Goal: Task Accomplishment & Management: Manage account settings

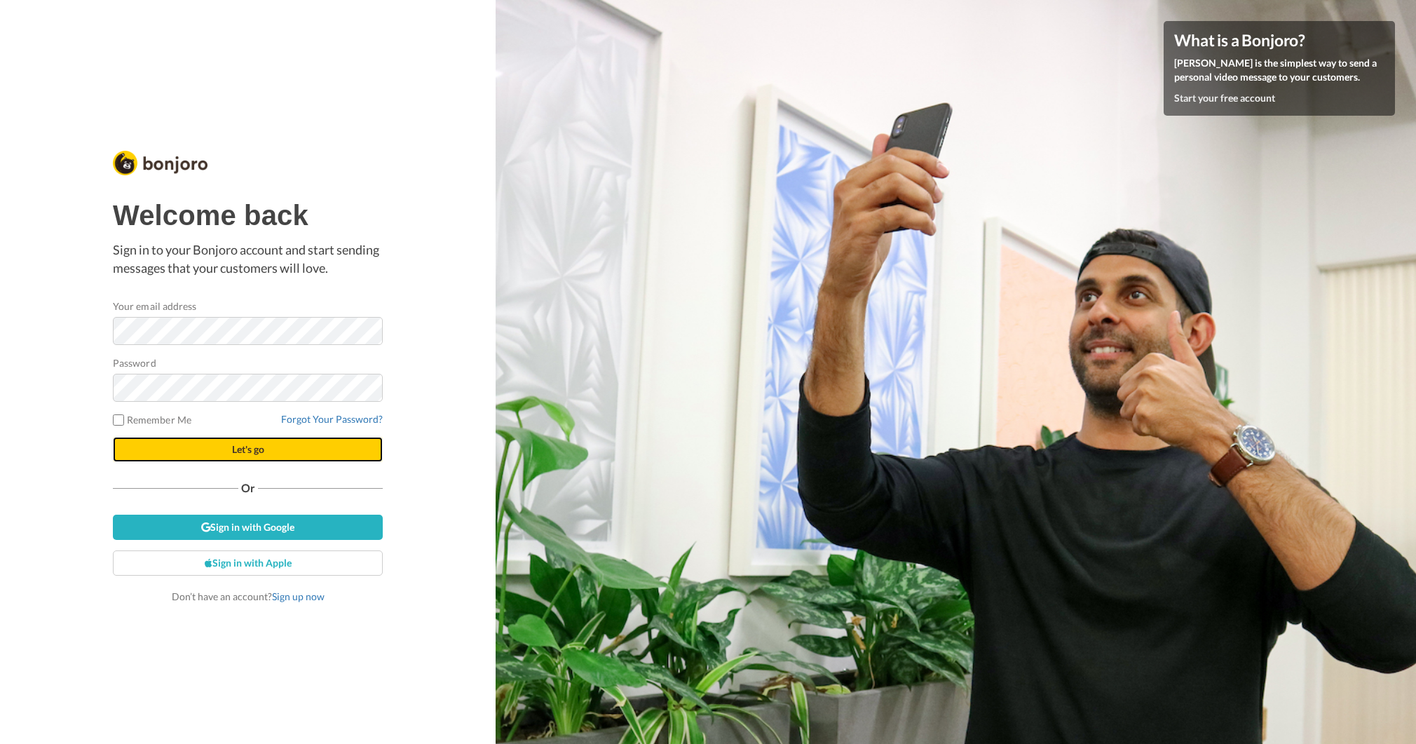
click at [238, 451] on span "Let's go" at bounding box center [248, 449] width 32 height 12
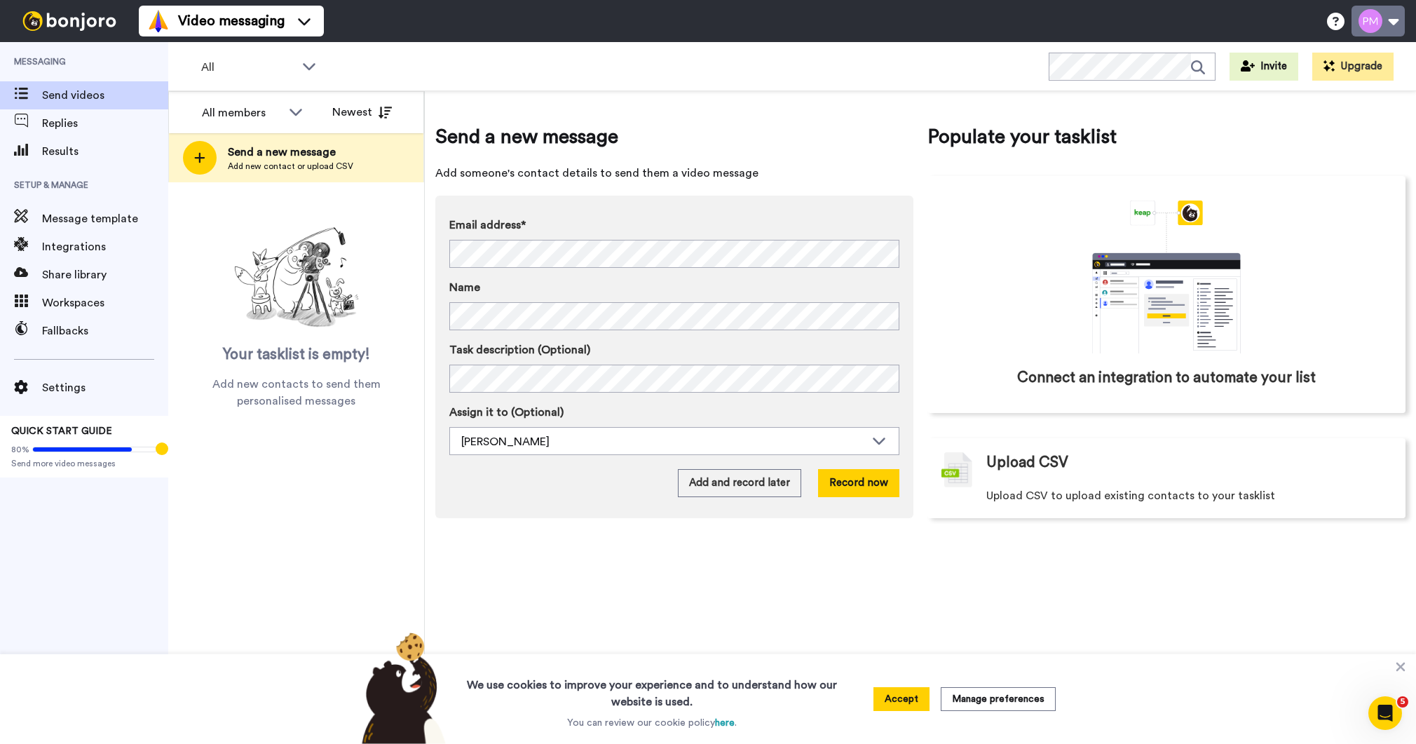
click at [1388, 25] on button at bounding box center [1377, 21] width 53 height 31
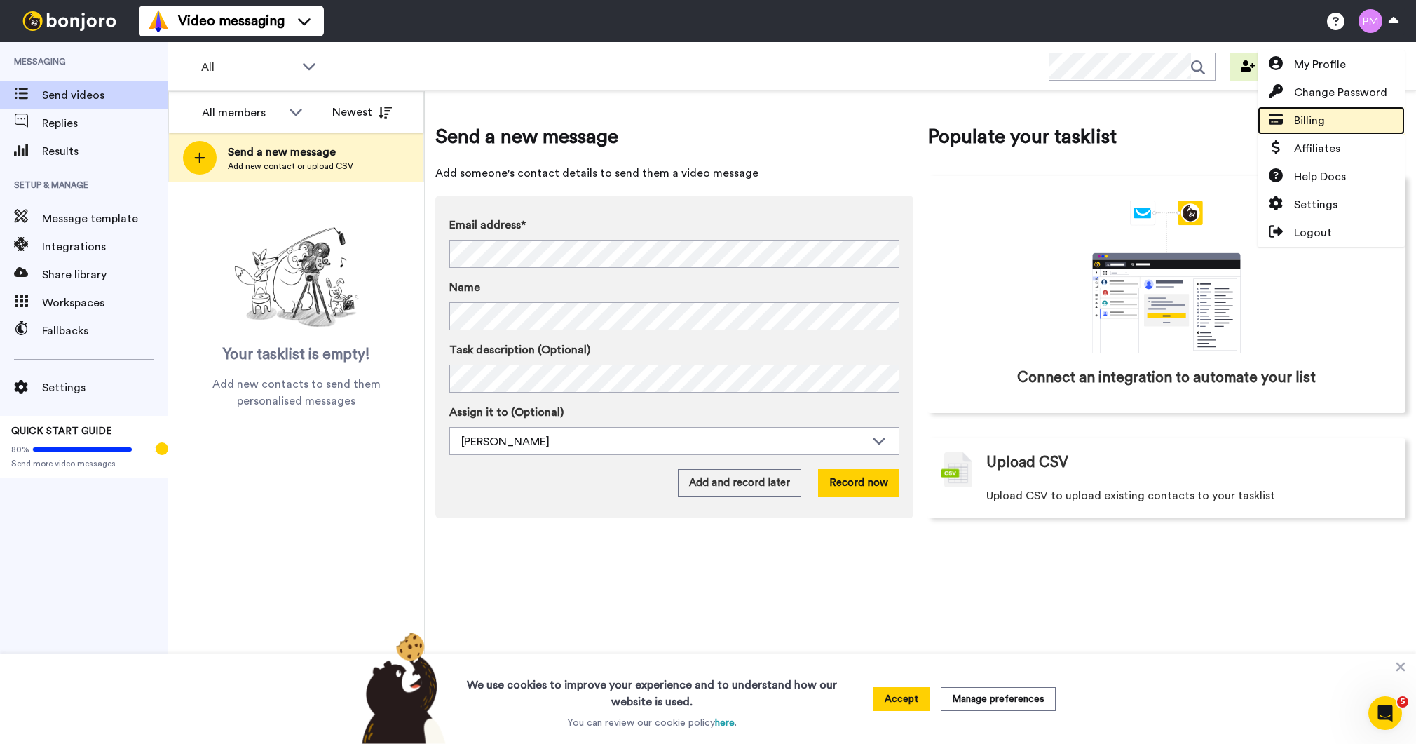
click at [1327, 130] on link "Billing" at bounding box center [1330, 121] width 147 height 28
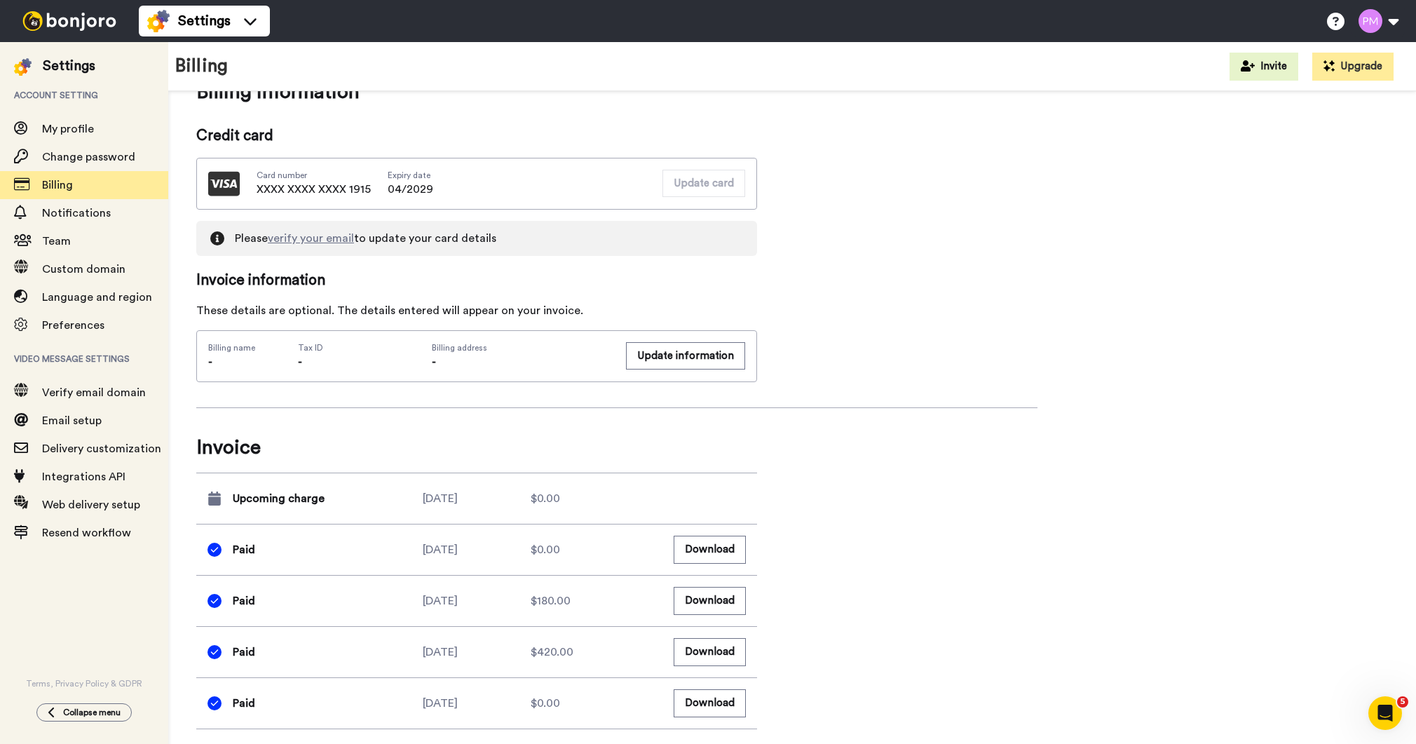
scroll to position [338, 0]
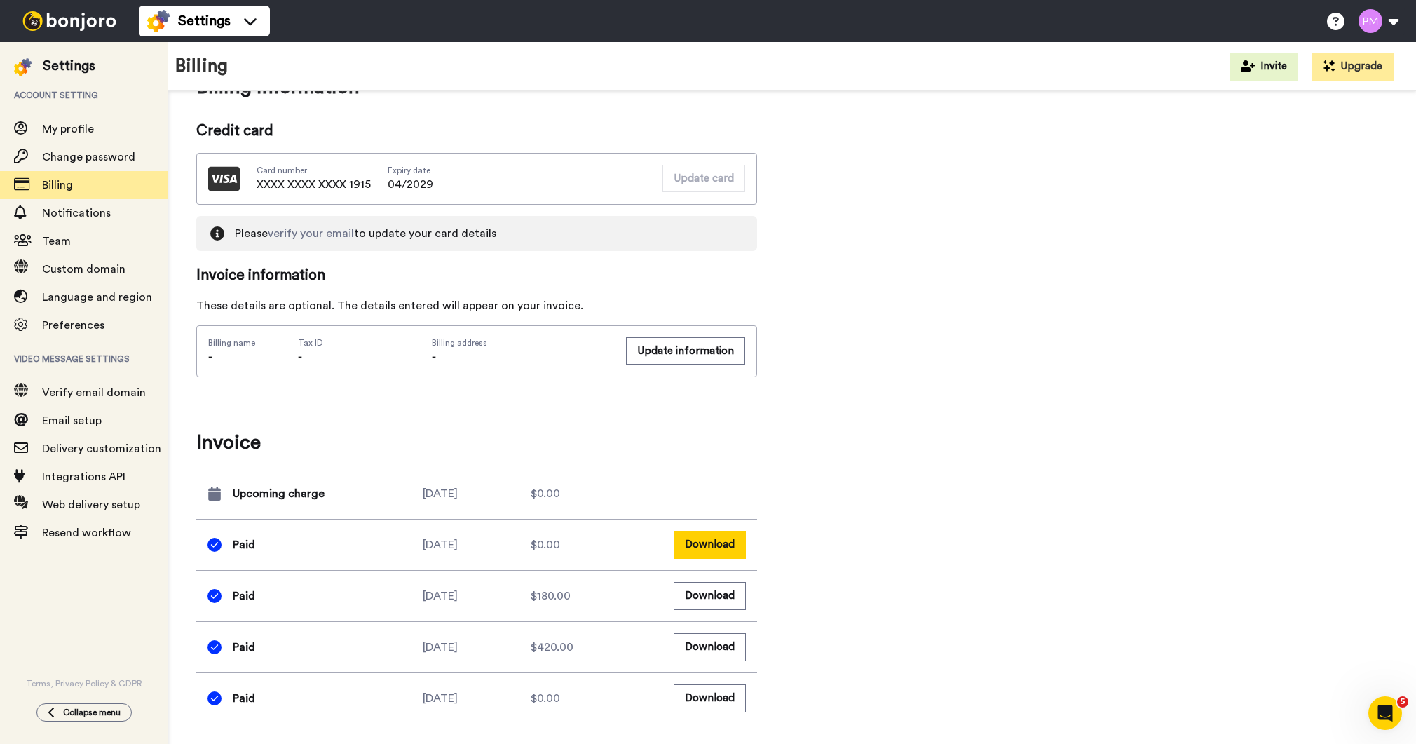
click at [701, 540] on button "Download" at bounding box center [709, 543] width 72 height 27
click at [67, 221] on span "Notifications" at bounding box center [105, 213] width 126 height 17
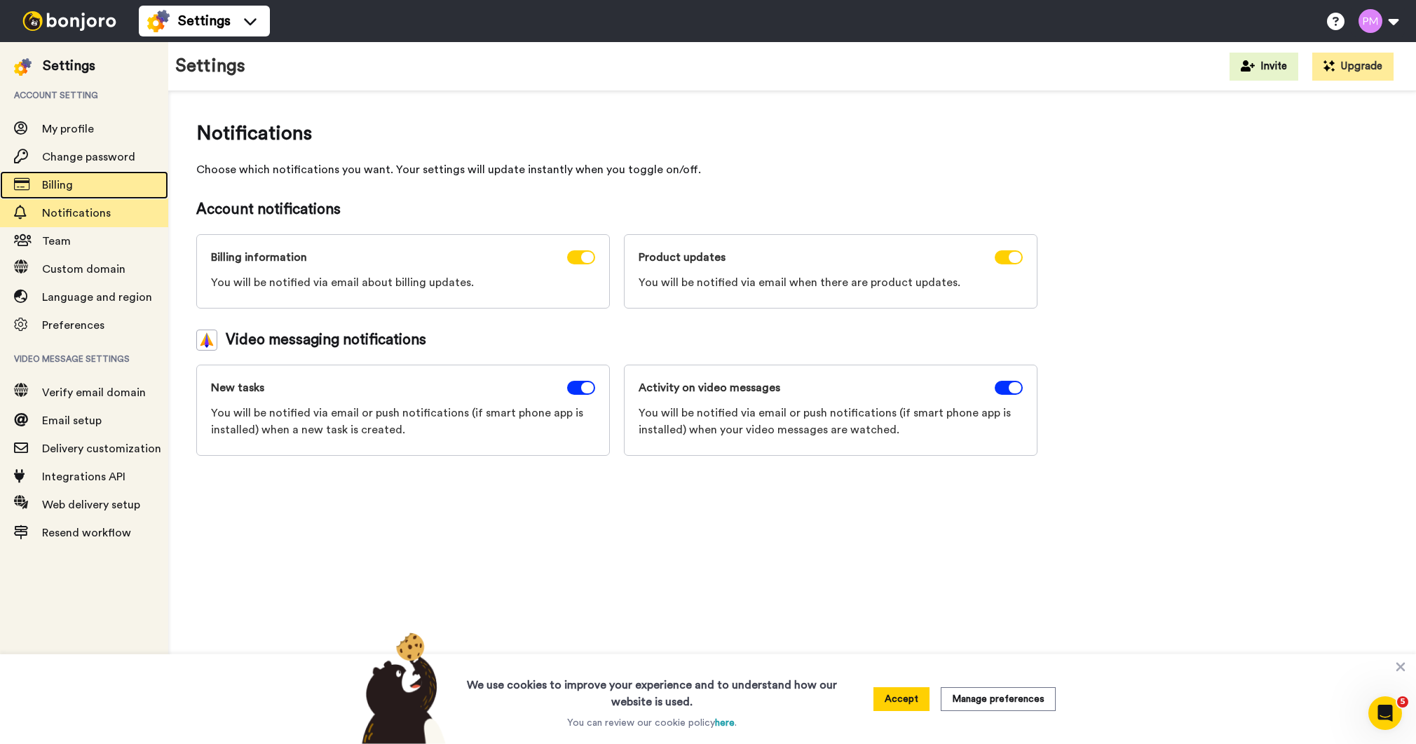
click at [89, 181] on span "Billing" at bounding box center [105, 185] width 126 height 17
click at [89, 183] on span "Billing" at bounding box center [105, 185] width 126 height 17
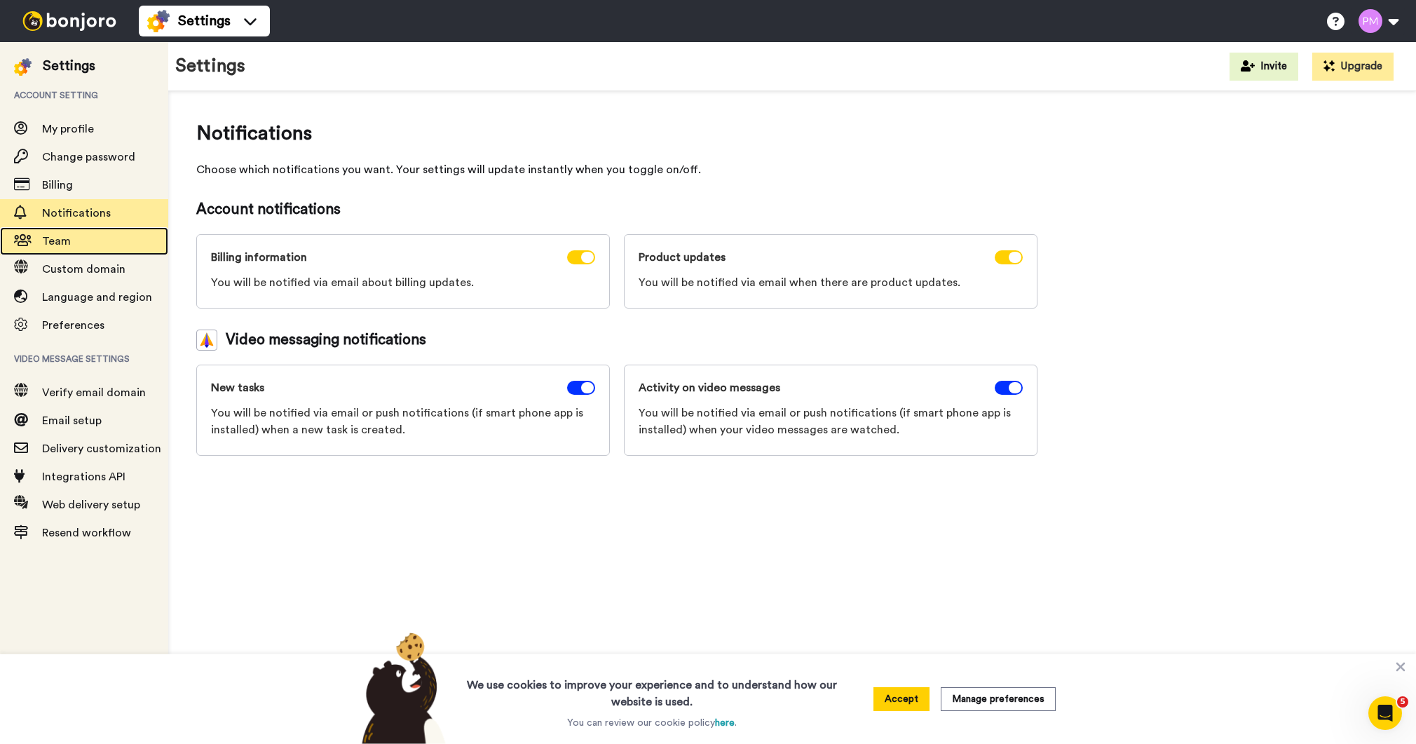
click at [77, 245] on span "Team" at bounding box center [105, 241] width 126 height 17
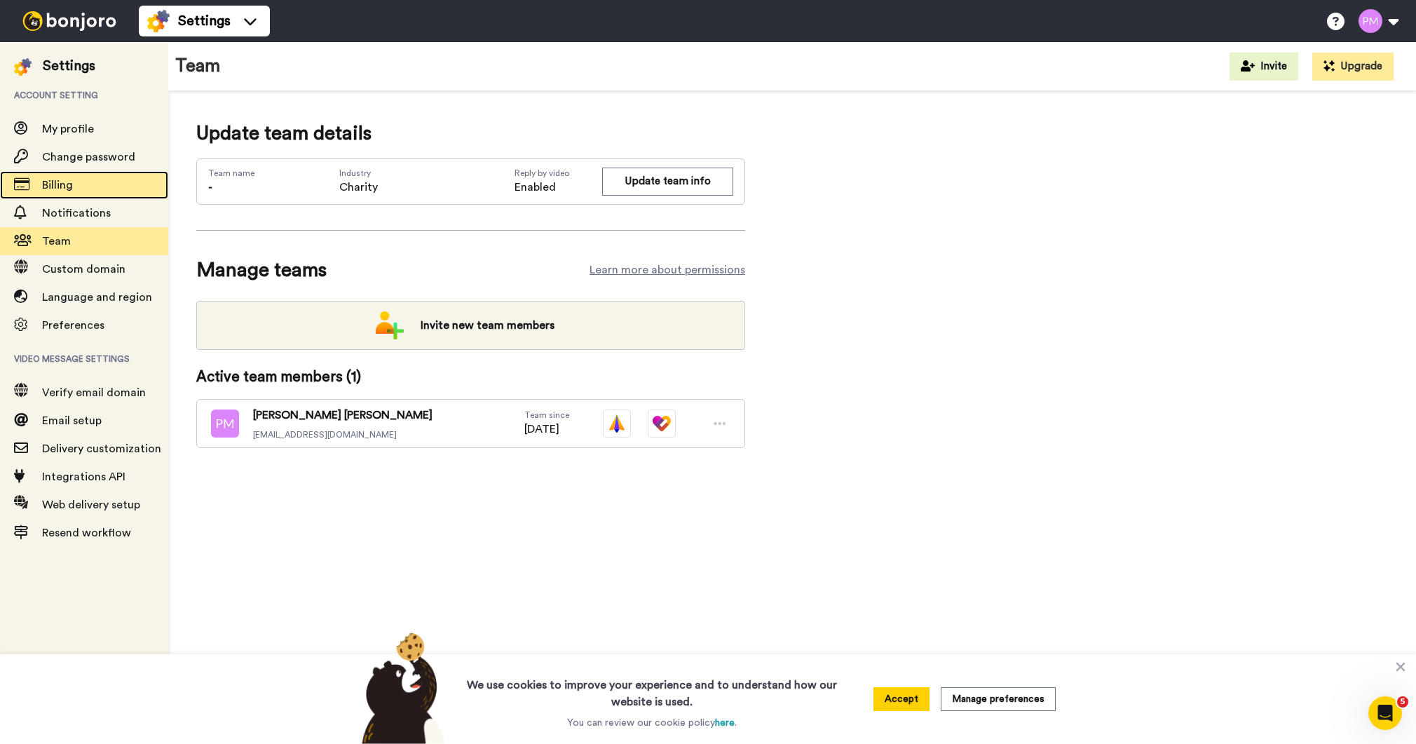
click at [71, 181] on span "Billing" at bounding box center [57, 184] width 31 height 11
